Goal: Find specific page/section: Find specific page/section

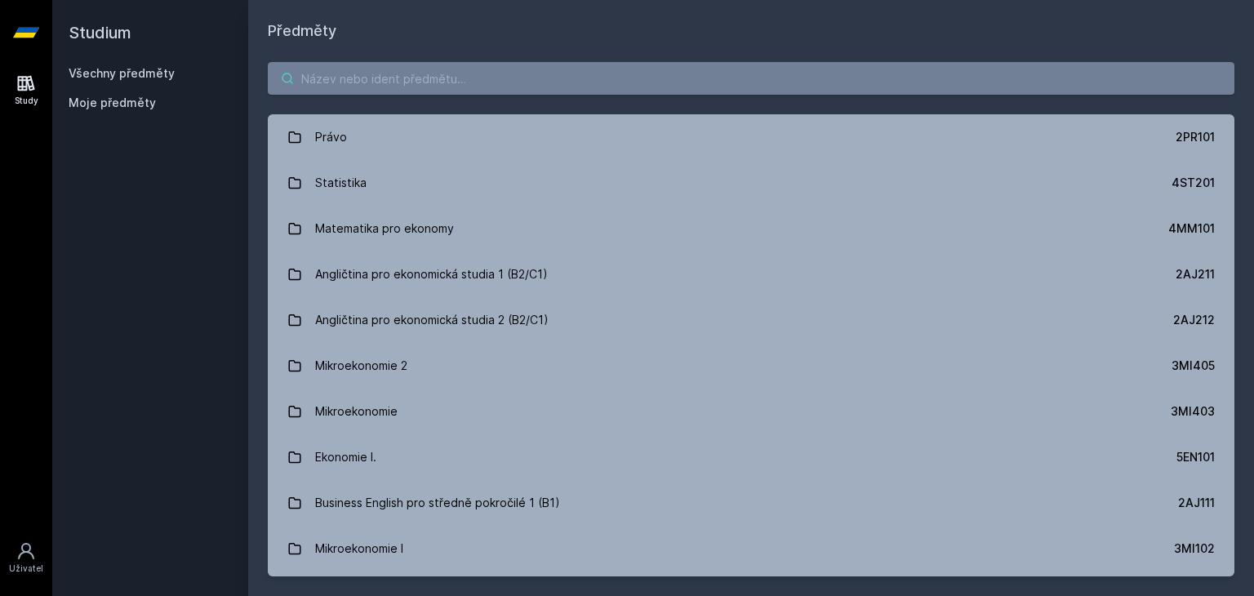
click at [464, 80] on input "search" at bounding box center [751, 78] width 966 height 33
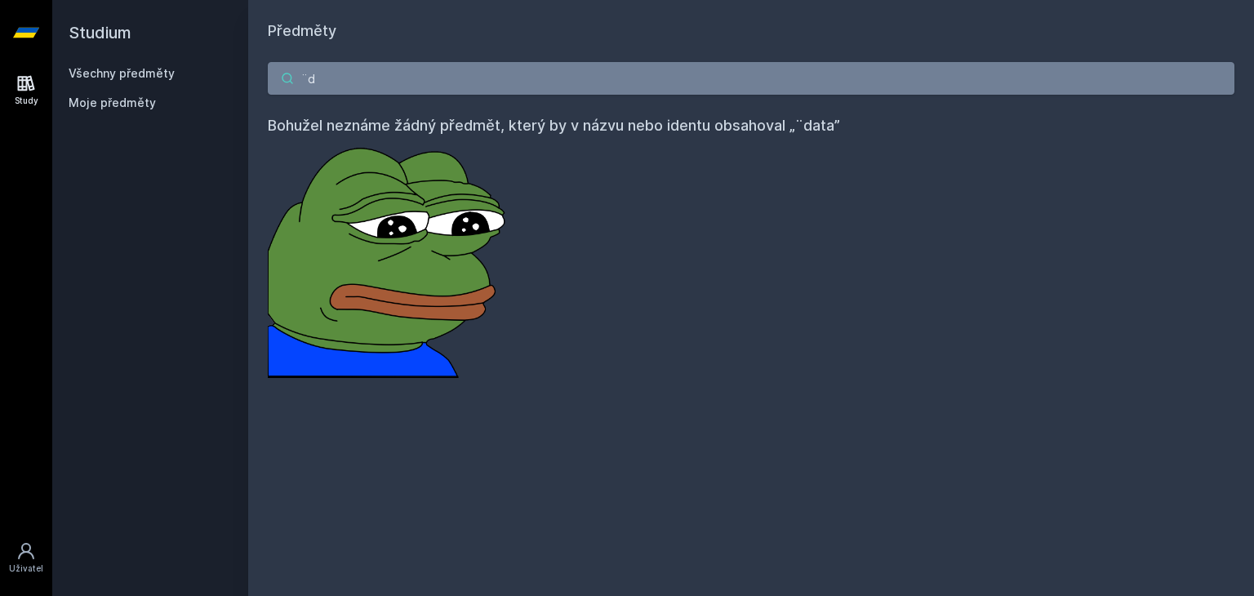
type input "¨"
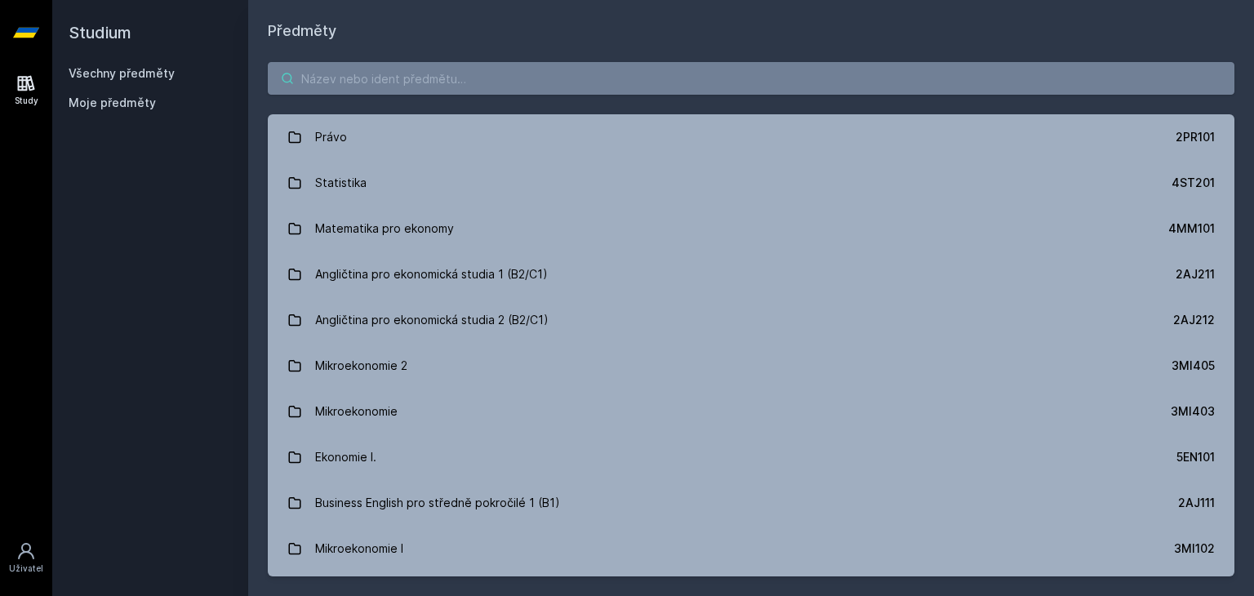
type input "p"
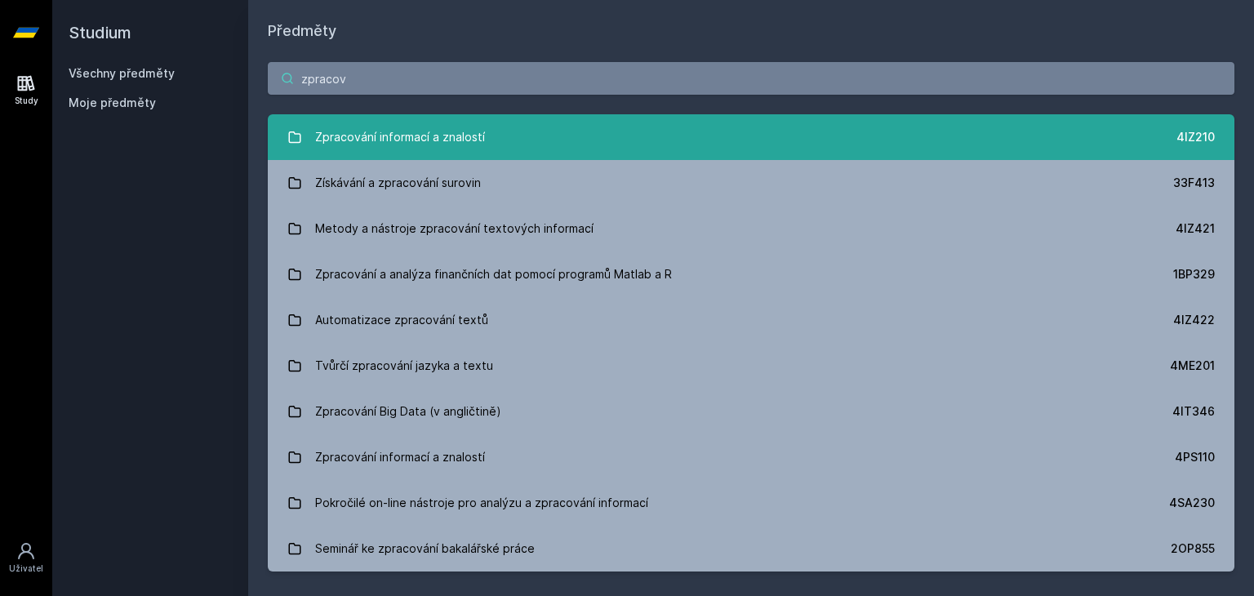
type input "zpracov"
click at [516, 134] on link "Zpracování informací a znalostí 4IZ210" at bounding box center [751, 137] width 966 height 46
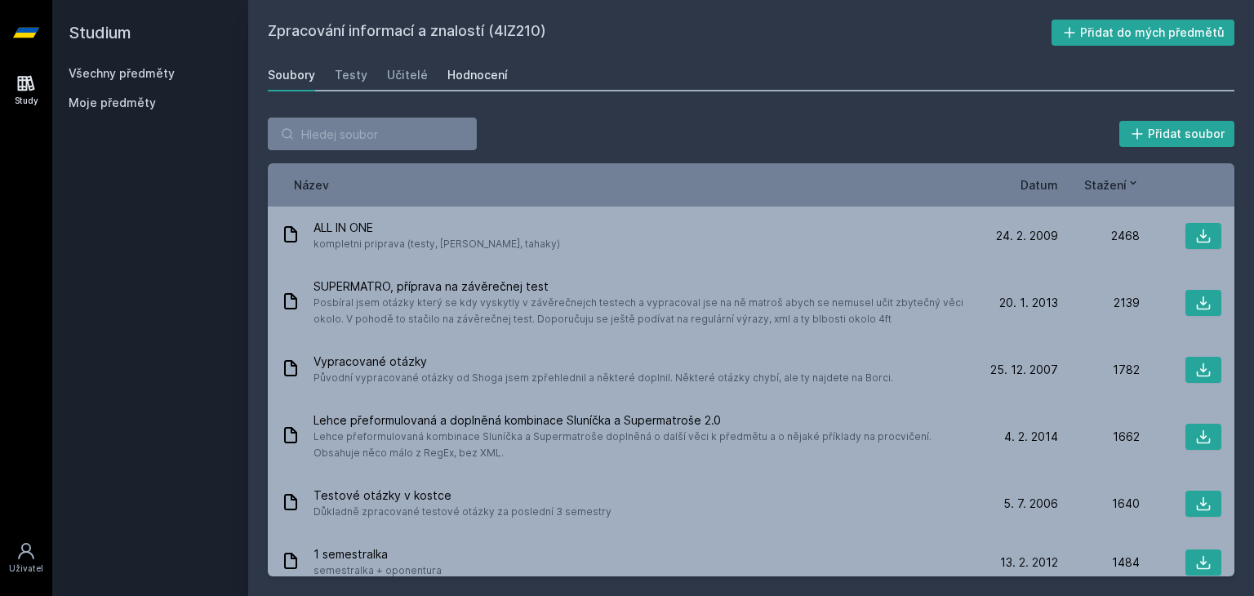
click at [470, 77] on div "Hodnocení" at bounding box center [477, 75] width 60 height 16
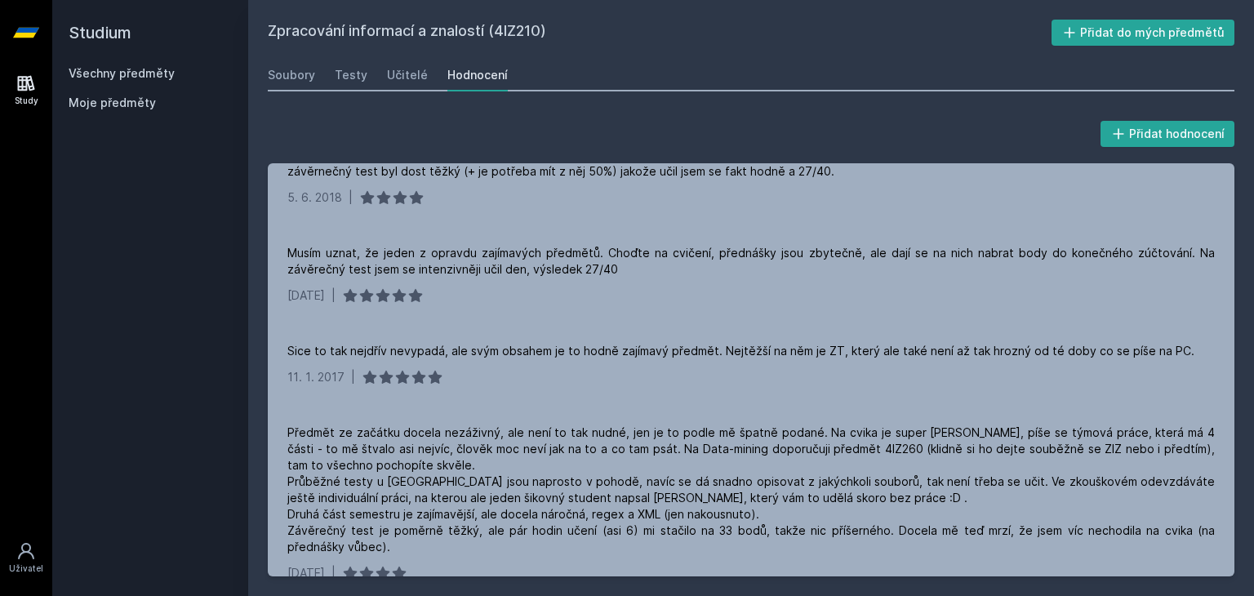
scroll to position [1462, 0]
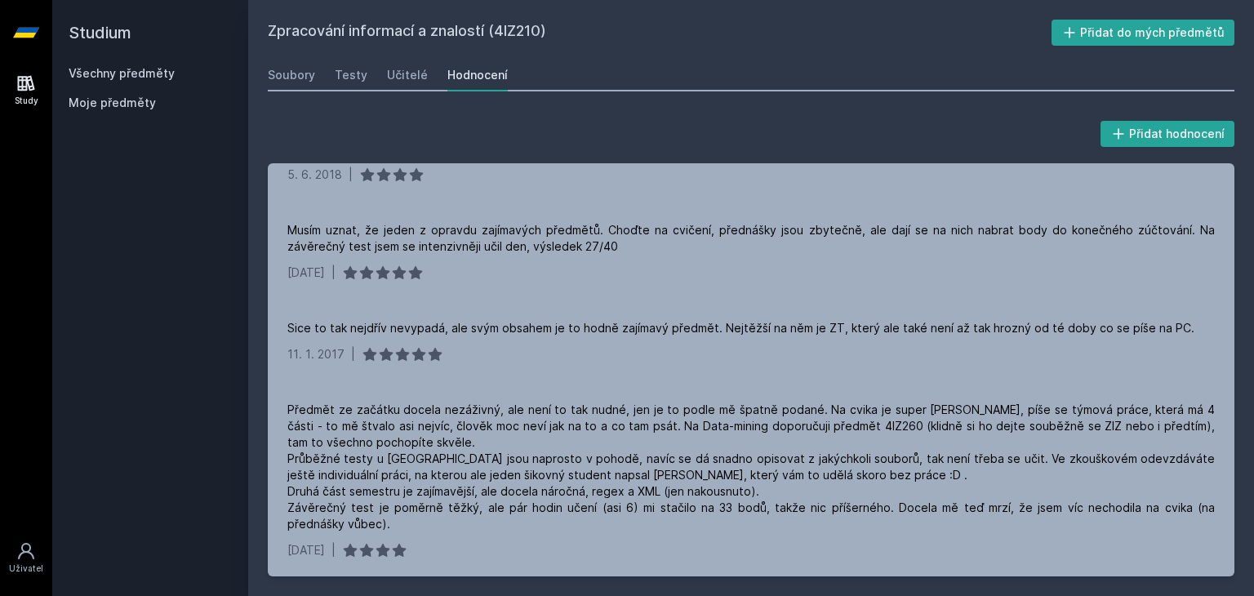
click at [119, 64] on h2 "Studium" at bounding box center [150, 32] width 163 height 65
click at [130, 78] on link "Všechny předměty" at bounding box center [122, 73] width 106 height 14
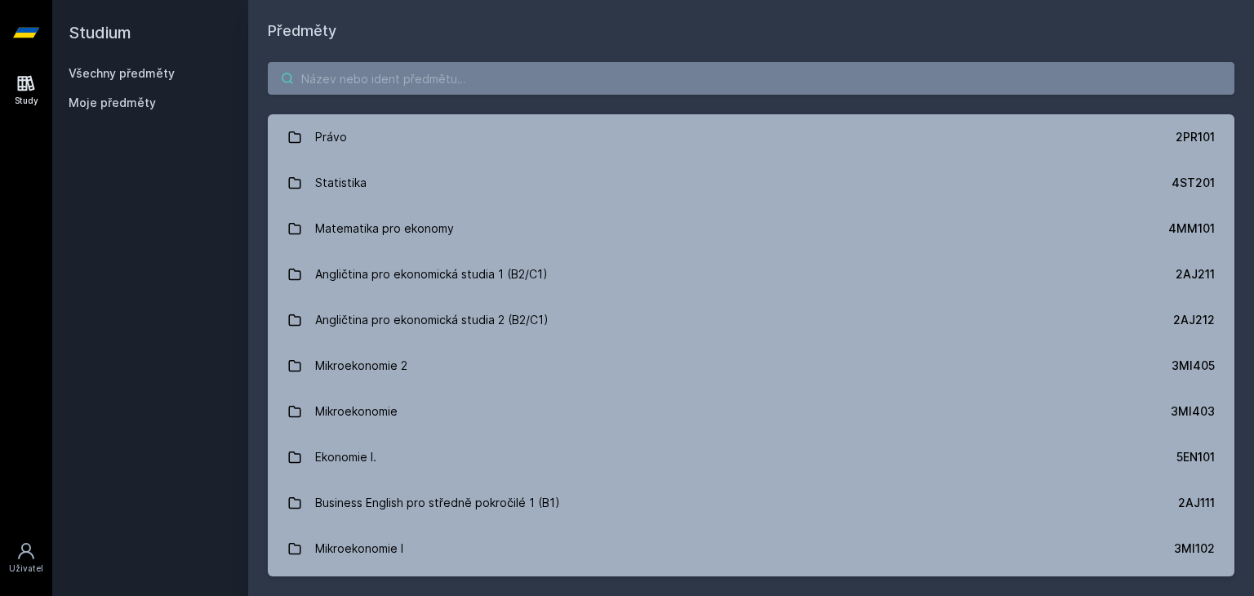
click at [529, 79] on input "search" at bounding box center [751, 78] width 966 height 33
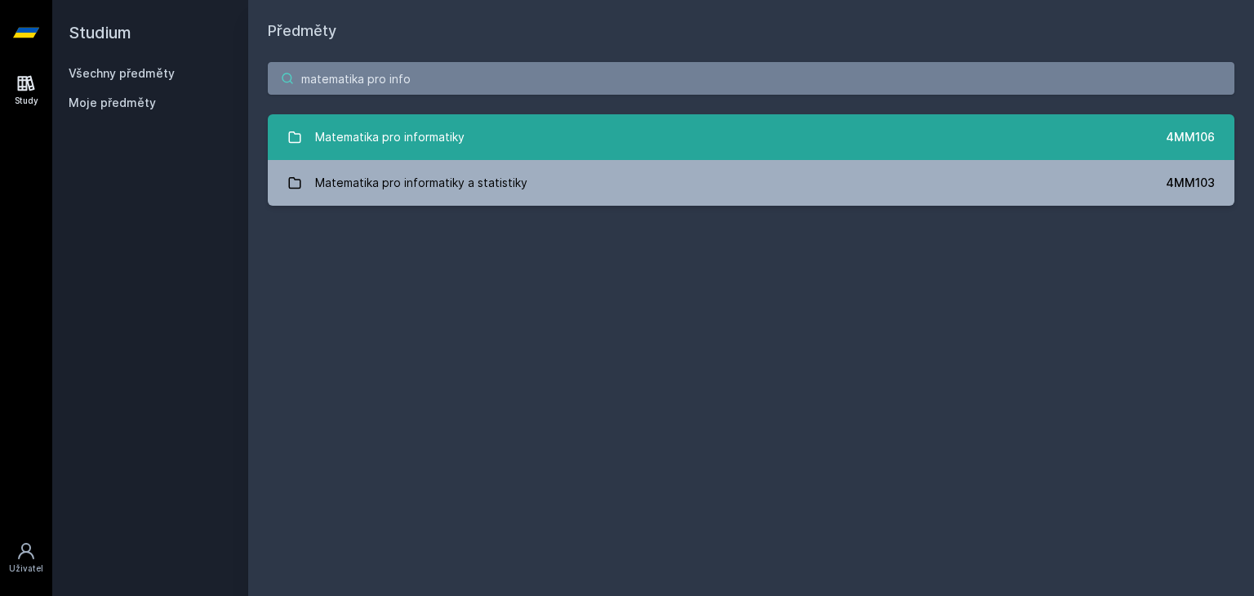
type input "matematika pro info"
click at [566, 144] on link "Matematika pro informatiky 4MM106" at bounding box center [751, 137] width 966 height 46
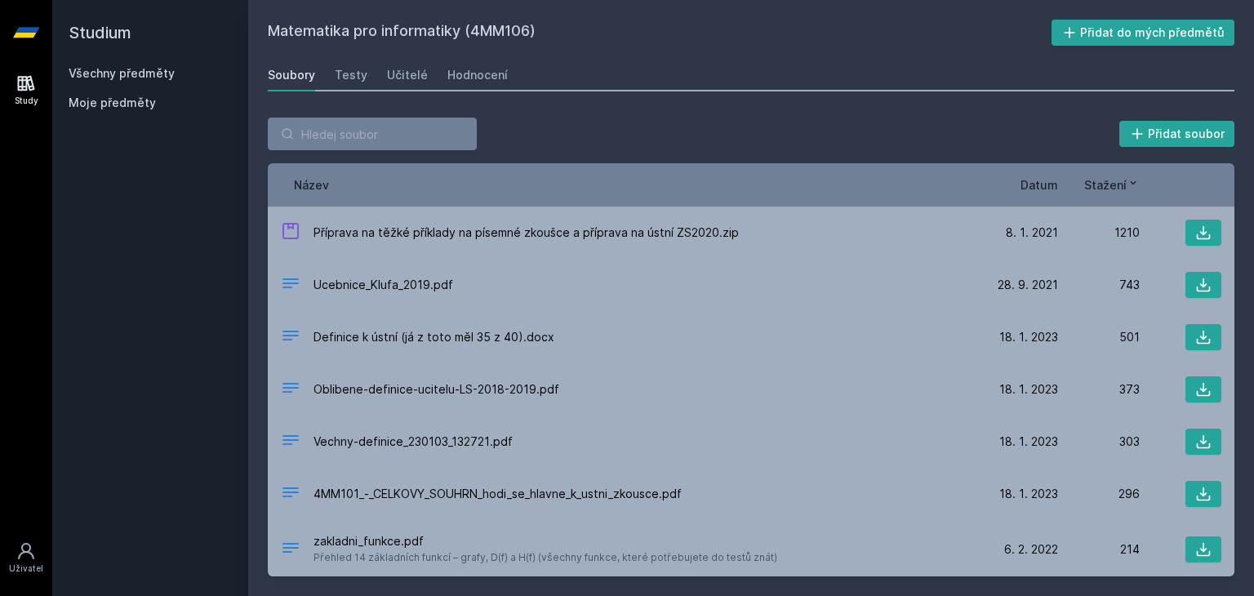
click at [1041, 181] on span "Datum" at bounding box center [1039, 184] width 38 height 17
